Goal: Find specific page/section: Find specific page/section

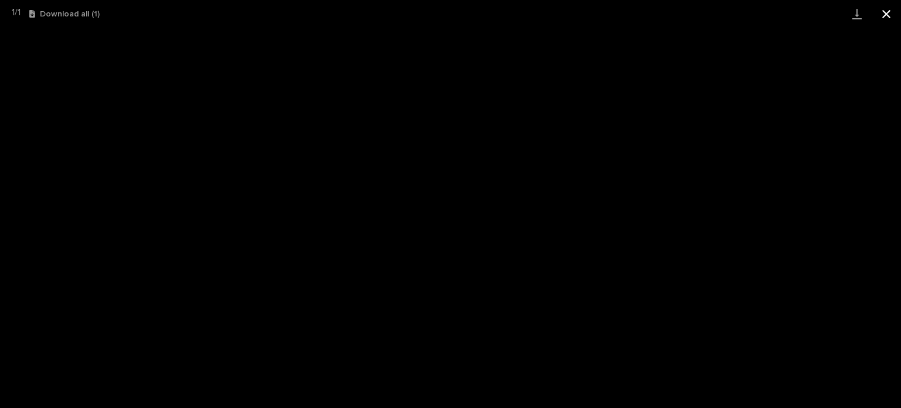
scroll to position [29, 0]
click at [892, 10] on button "Close gallery" at bounding box center [886, 14] width 29 height 28
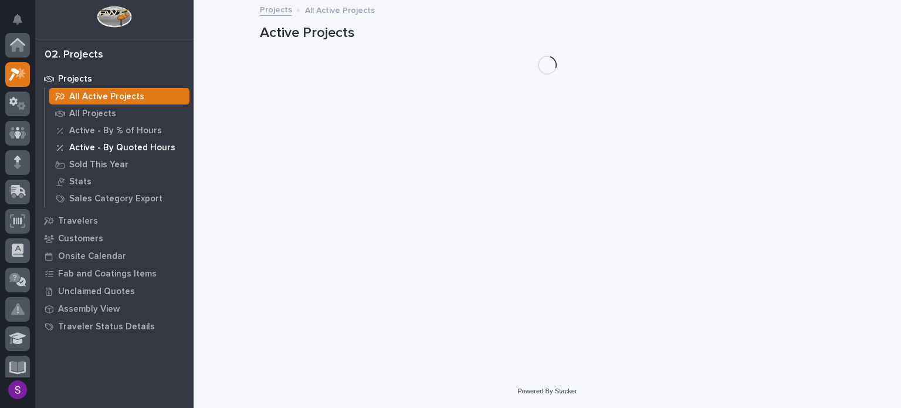
scroll to position [29, 0]
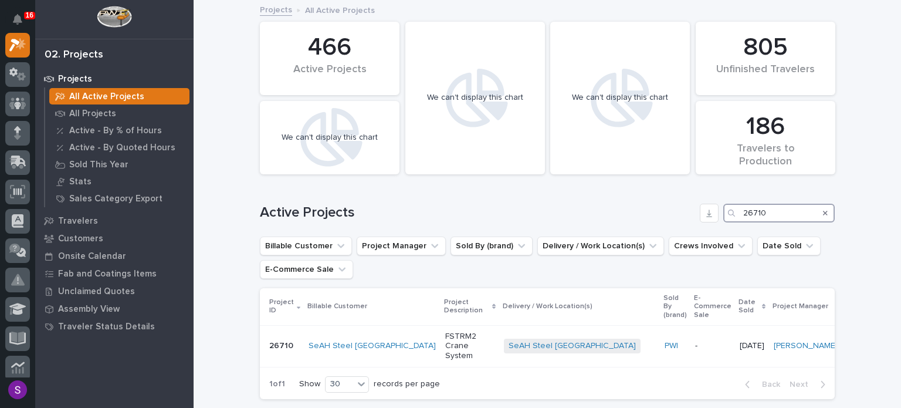
drag, startPoint x: 711, startPoint y: 215, endPoint x: 688, endPoint y: 217, distance: 23.5
click at [688, 217] on div "Active Projects 26710" at bounding box center [547, 213] width 575 height 19
paste input "46"
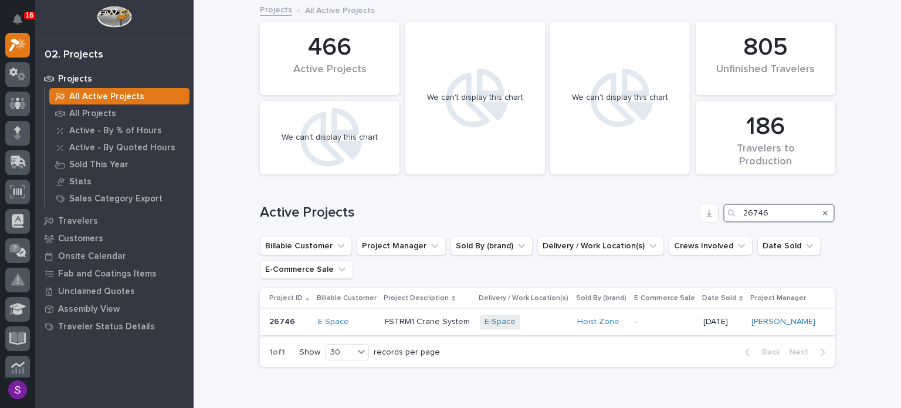
type input "26746"
click at [559, 318] on td "E-Space + 0" at bounding box center [523, 322] width 97 height 26
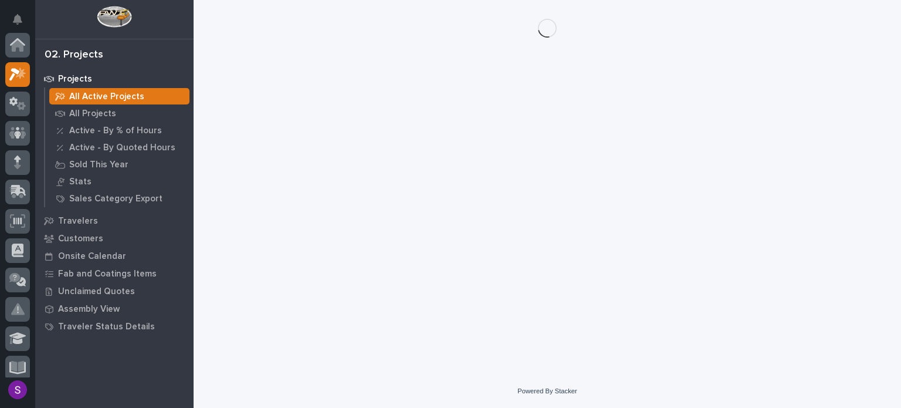
scroll to position [29, 0]
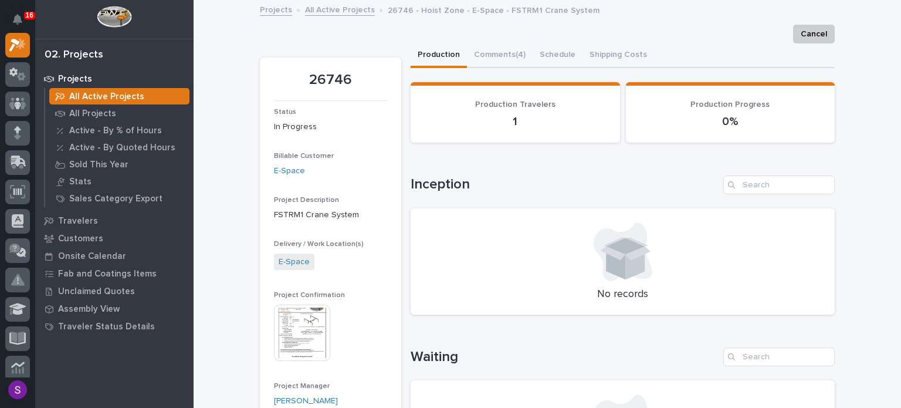
click at [313, 328] on img at bounding box center [302, 333] width 56 height 56
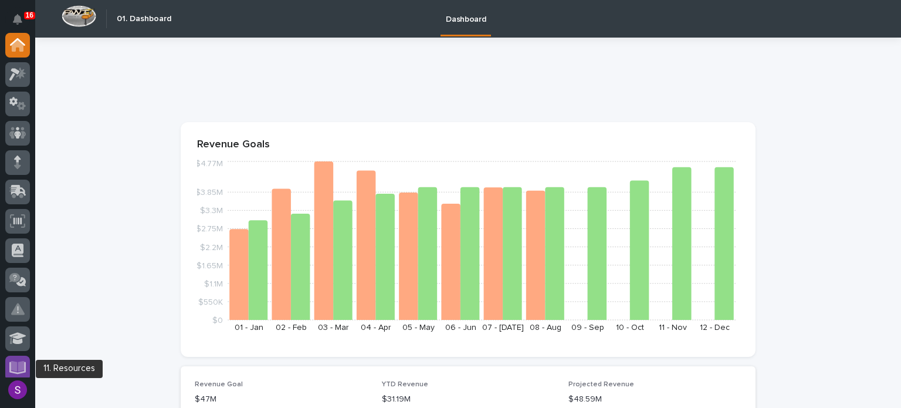
click at [17, 361] on icon at bounding box center [17, 367] width 17 height 13
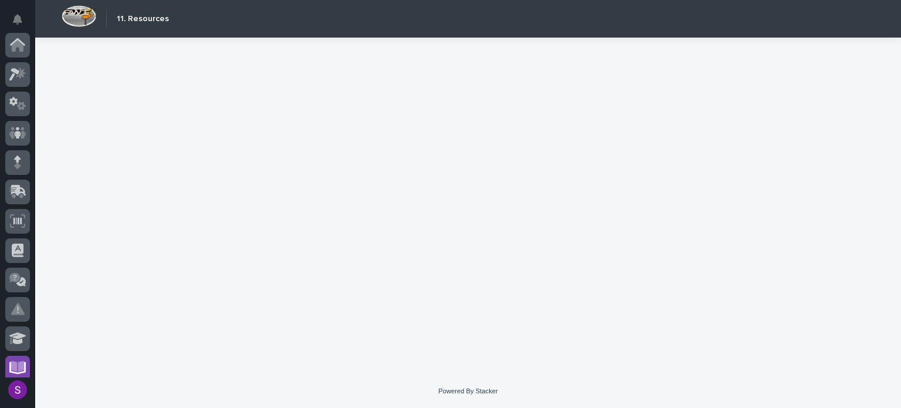
scroll to position [272, 0]
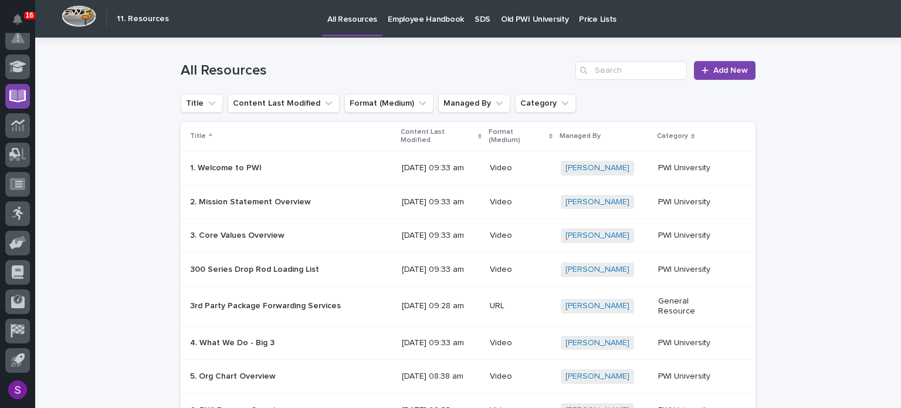
click at [426, 16] on p "Employee Handbook" at bounding box center [426, 12] width 76 height 25
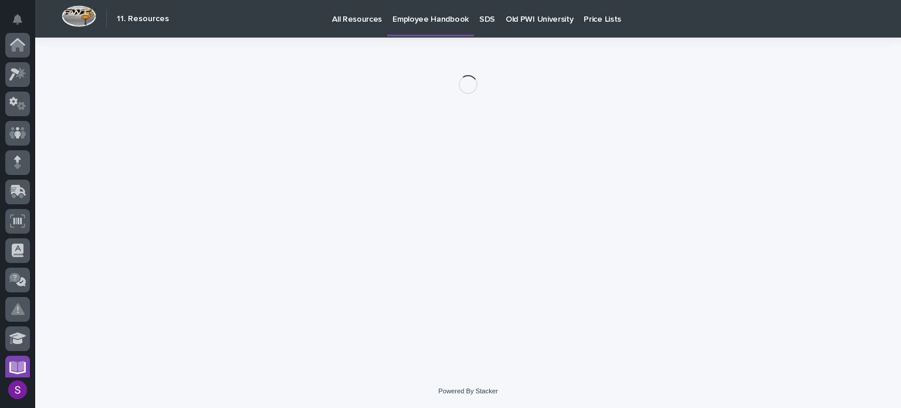
scroll to position [272, 0]
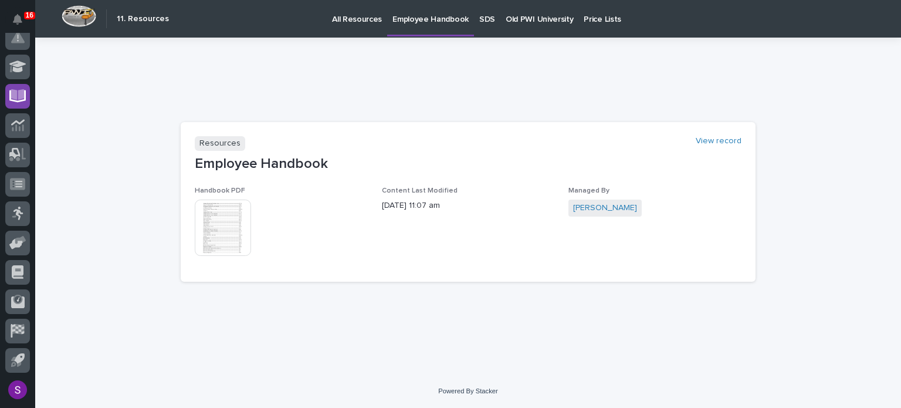
click at [228, 233] on img at bounding box center [223, 228] width 56 height 56
